Goal: Information Seeking & Learning: Understand process/instructions

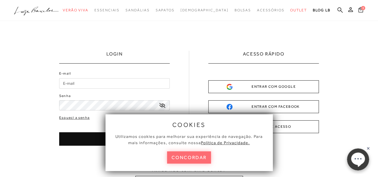
click at [189, 159] on button "concordar" at bounding box center [189, 158] width 44 height 12
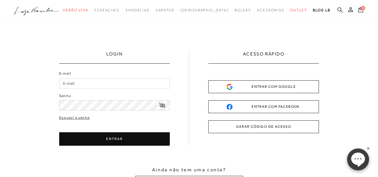
click at [342, 10] on icon at bounding box center [340, 10] width 5 height 6
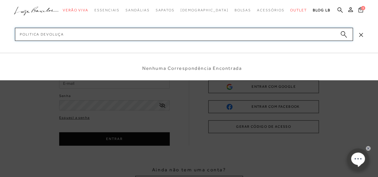
type input "politica devoluçao"
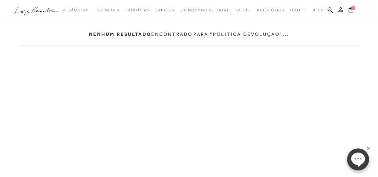
click at [350, 9] on icon at bounding box center [351, 9] width 5 height 5
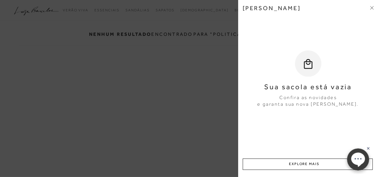
click at [369, 7] on div "[PERSON_NAME]" at bounding box center [308, 12] width 131 height 16
click at [372, 9] on icon at bounding box center [372, 8] width 4 height 4
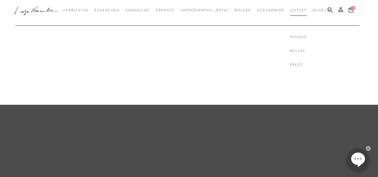
click at [291, 7] on link "Outlet" at bounding box center [299, 10] width 17 height 11
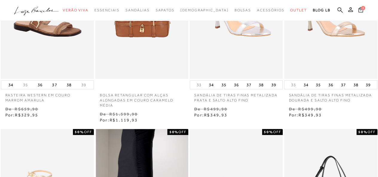
scroll to position [90, 0]
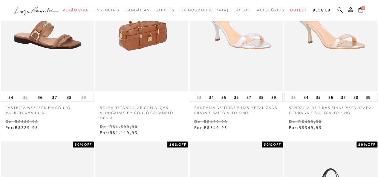
click at [147, 50] on img at bounding box center [142, 22] width 92 height 140
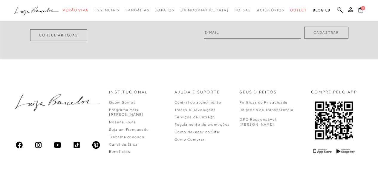
scroll to position [778, 0]
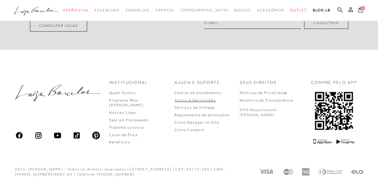
click at [190, 103] on link "Trocas e Devoluções" at bounding box center [196, 100] width 42 height 4
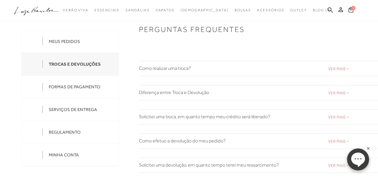
scroll to position [60, 0]
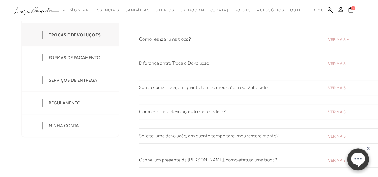
click at [180, 112] on h2 "Como efetuo a devolução do meu pedido?" at bounding box center [258, 112] width 239 height 6
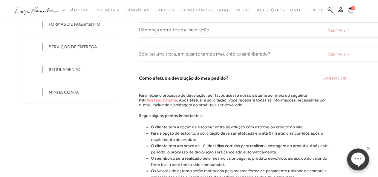
scroll to position [30, 0]
